Goal: Information Seeking & Learning: Check status

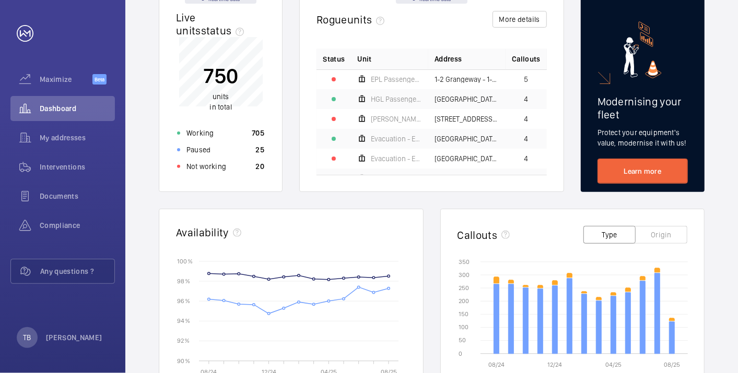
scroll to position [118, 0]
click at [213, 166] on p "Not working" at bounding box center [206, 166] width 40 height 10
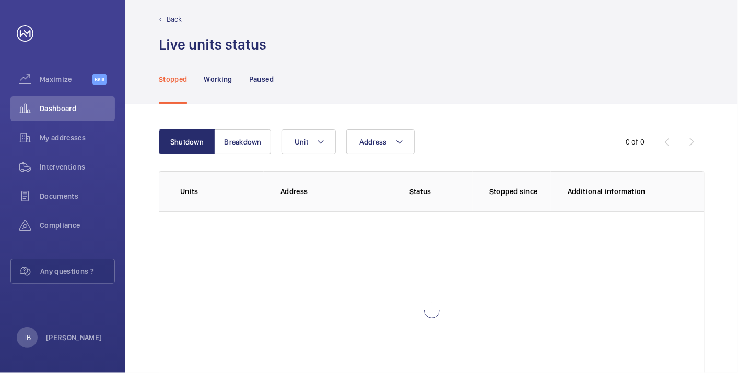
scroll to position [72, 0]
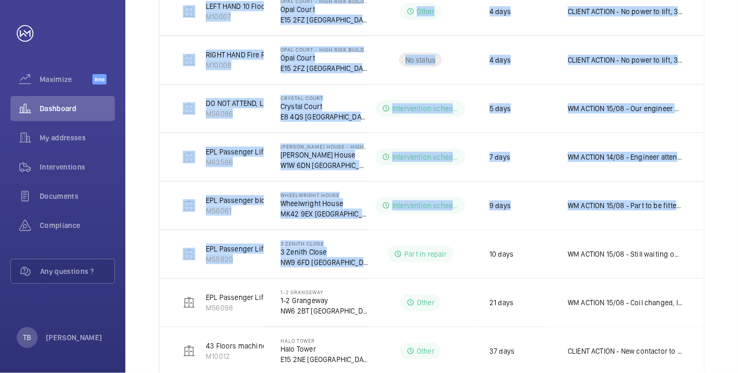
scroll to position [696, 0]
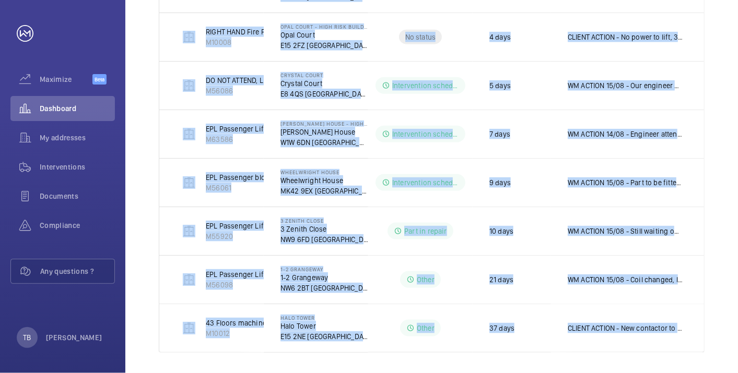
drag, startPoint x: 243, startPoint y: 191, endPoint x: 740, endPoint y: 352, distance: 522.8
click at [738, 352] on html "Your request has been sent. We will contact you soon. Maximize Beta Dashboard M…" at bounding box center [369, 186] width 738 height 373
copy tbody "EPL Passenger Lift M56198 65 Winton Court 65 Winton Court N1 9AN LONDON Interve…"
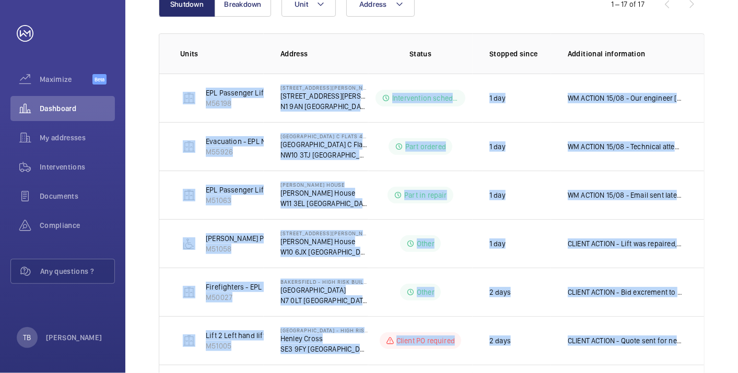
scroll to position [16, 0]
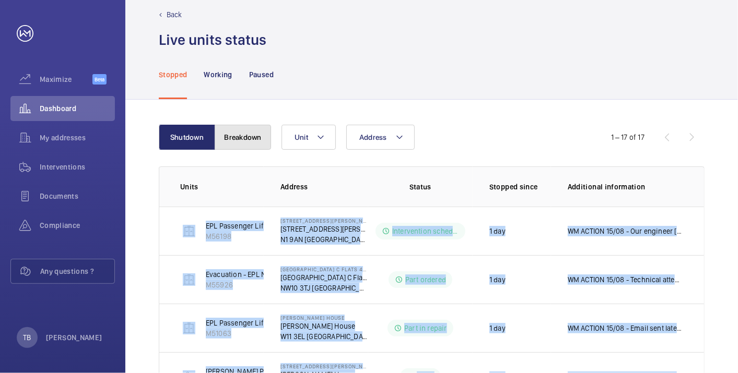
click at [238, 145] on button "Breakdown" at bounding box center [243, 137] width 56 height 25
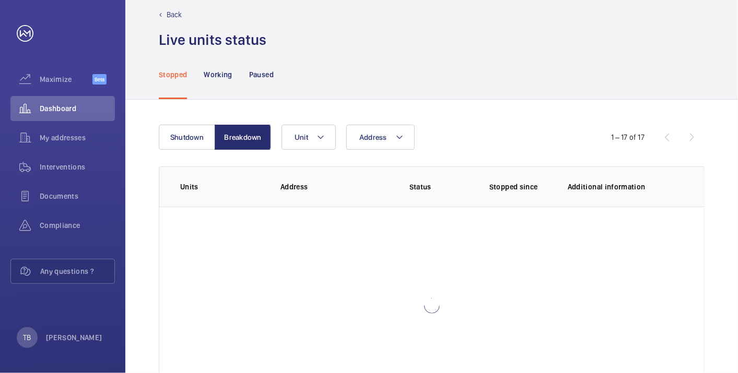
scroll to position [72, 0]
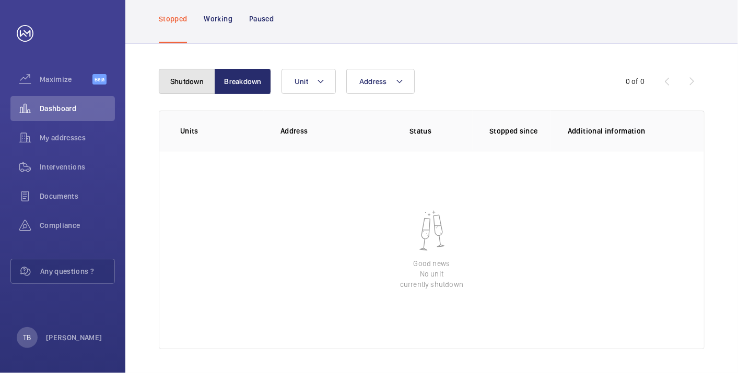
click at [183, 78] on button "Shutdown" at bounding box center [187, 81] width 56 height 25
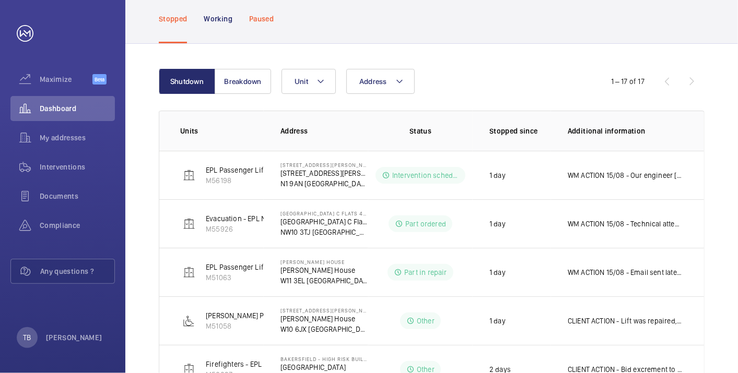
click at [255, 21] on p "Paused" at bounding box center [261, 19] width 25 height 10
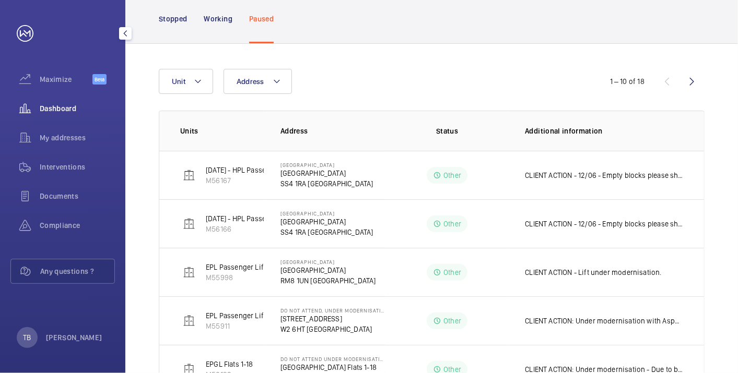
click at [56, 104] on span "Dashboard" at bounding box center [77, 108] width 75 height 10
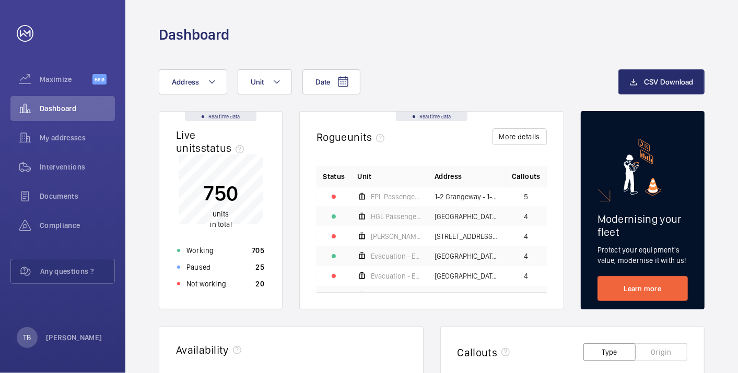
click at [527, 34] on div "Dashboard" at bounding box center [432, 34] width 546 height 19
click at [214, 93] on button "Address" at bounding box center [193, 81] width 68 height 25
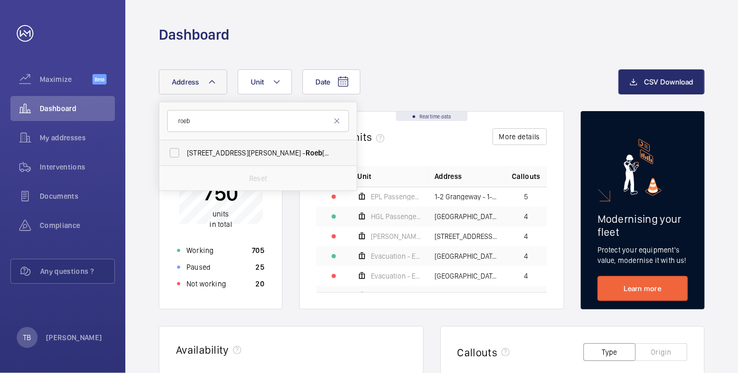
type input "roeb"
click at [227, 159] on label "45-47 Bassett Road - Roeb uck House, LONDON W10 6JX" at bounding box center [250, 153] width 182 height 25
click at [185, 159] on input "45-47 Bassett Road - Roeb uck House, LONDON W10 6JX" at bounding box center [174, 153] width 21 height 21
checkbox input "true"
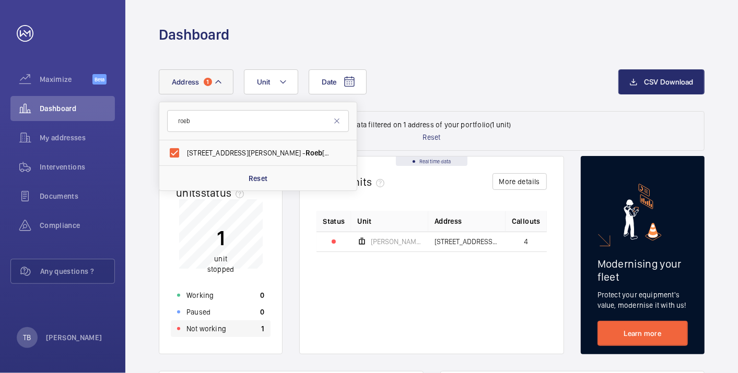
click at [216, 333] on p "Not working" at bounding box center [206, 329] width 40 height 10
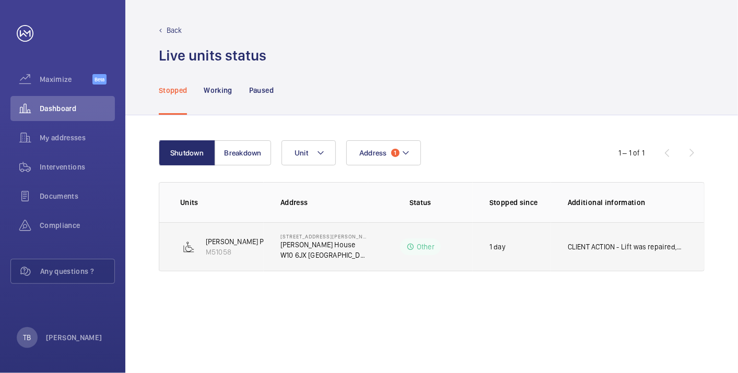
click at [595, 244] on p "CLIENT ACTION - Lift was repaired, but left OOS due to no insurance. WM ACTION …" at bounding box center [625, 247] width 115 height 10
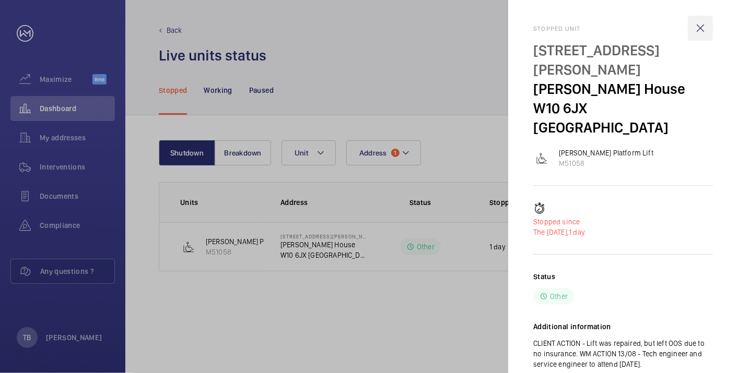
click at [695, 27] on wm-front-icon-button at bounding box center [700, 28] width 25 height 25
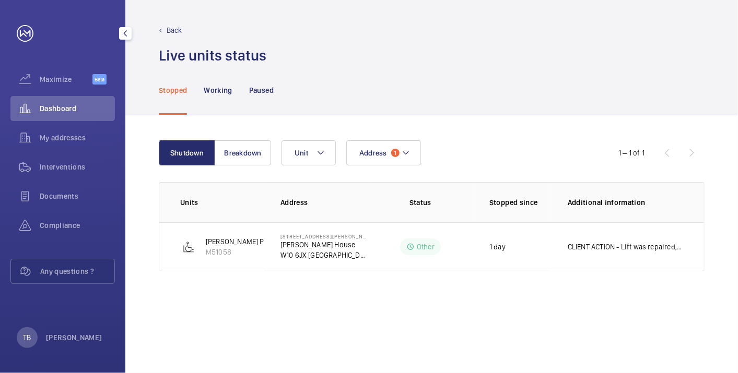
click at [63, 104] on span "Dashboard" at bounding box center [77, 108] width 75 height 10
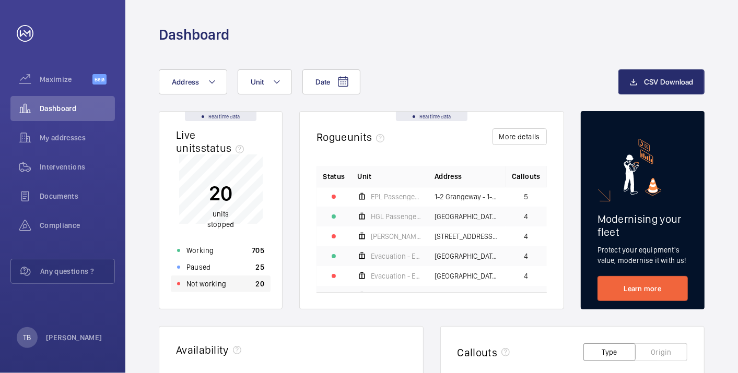
click at [227, 279] on div "Not working 20" at bounding box center [221, 284] width 100 height 17
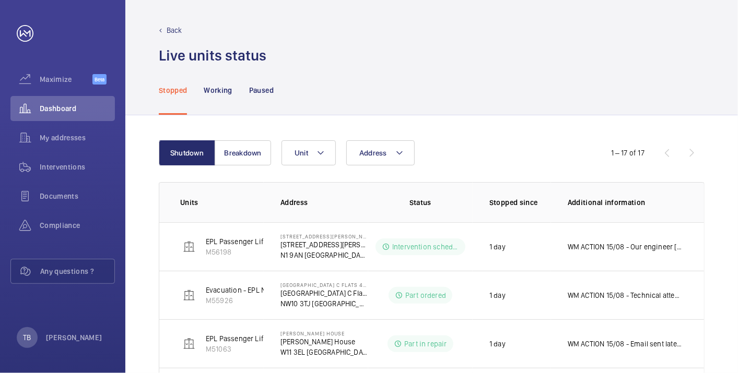
click at [282, 98] on div "Stopped Working Paused" at bounding box center [432, 90] width 546 height 50
click at [103, 106] on span "Dashboard" at bounding box center [77, 108] width 75 height 10
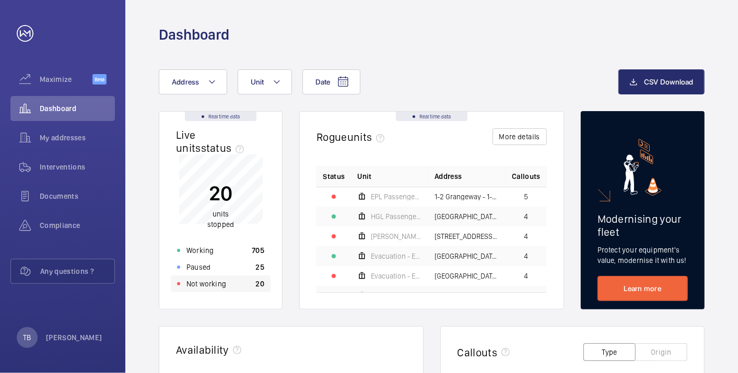
click at [211, 280] on p "Not working" at bounding box center [206, 284] width 40 height 10
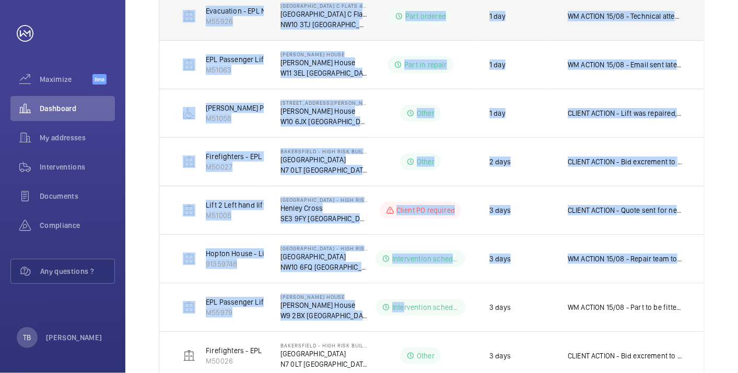
scroll to position [586, 0]
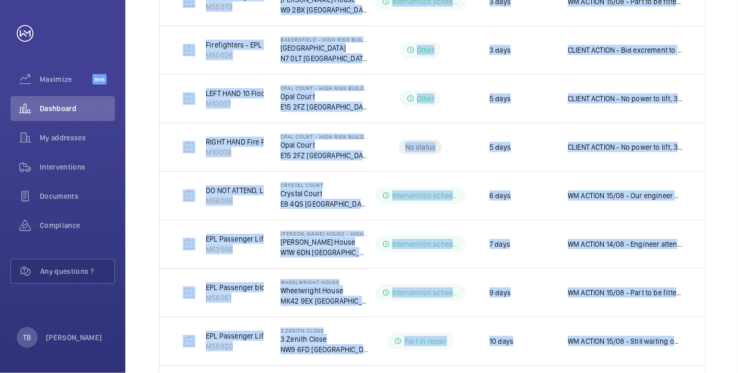
drag, startPoint x: 176, startPoint y: 200, endPoint x: 706, endPoint y: 332, distance: 545.9
click at [706, 332] on div "Shutdown Breakdown Address Unit 1 – 17 of 17 Units Address Status Stopped since…" at bounding box center [431, 9] width 613 height 958
copy table "Units Address Status Stopped since Additional information EPL Passenger Lift M5…"
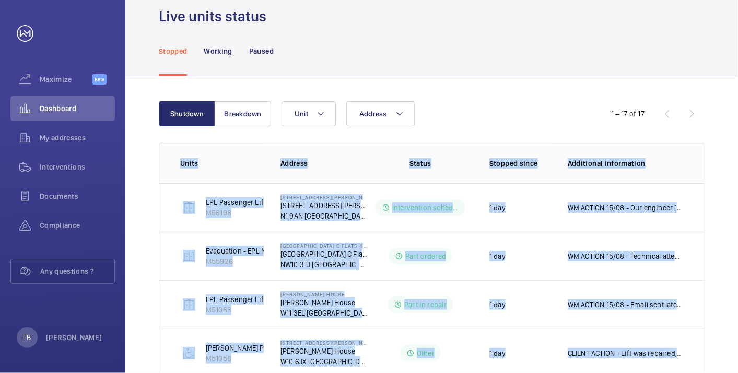
scroll to position [0, 0]
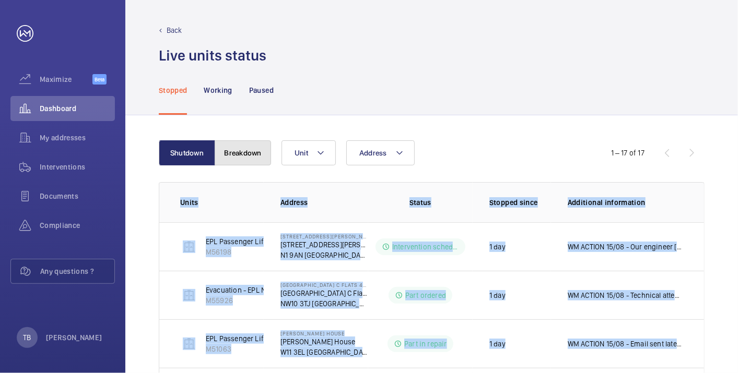
click at [258, 162] on button "Breakdown" at bounding box center [243, 153] width 56 height 25
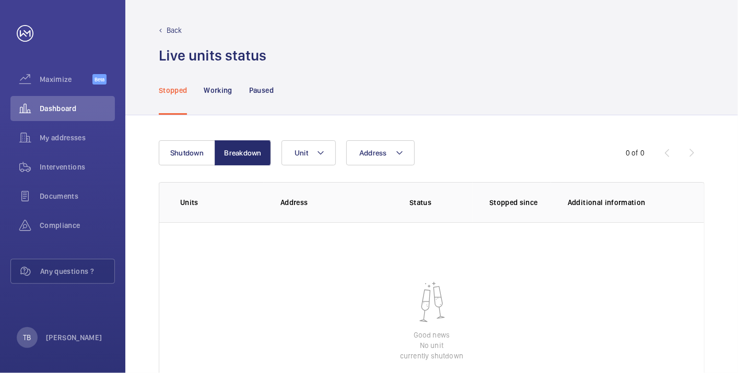
click at [467, 137] on div "Shutdown Breakdown Address Unit 0 of 0 Units Address Status Stopped since Addit…" at bounding box center [431, 280] width 613 height 331
click at [59, 110] on span "Dashboard" at bounding box center [77, 108] width 75 height 10
